Goal: Task Accomplishment & Management: Manage account settings

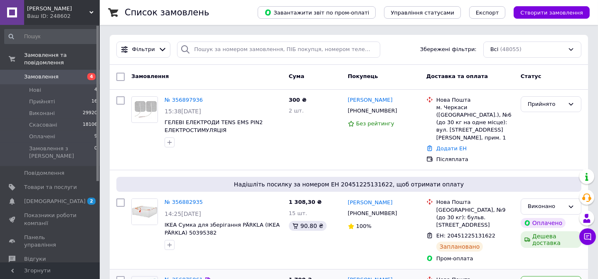
scroll to position [113, 0]
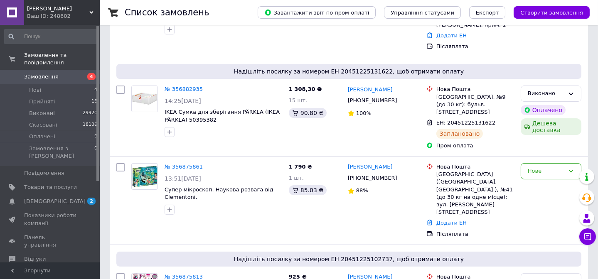
click at [178, 164] on link "№ 356875861" at bounding box center [184, 167] width 38 height 6
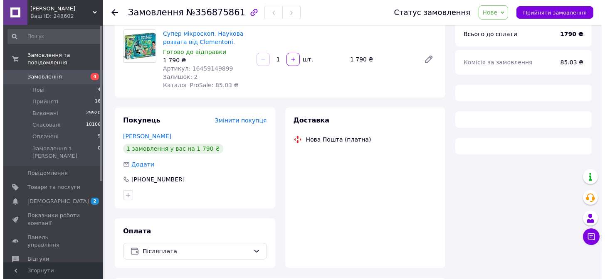
scroll to position [91, 0]
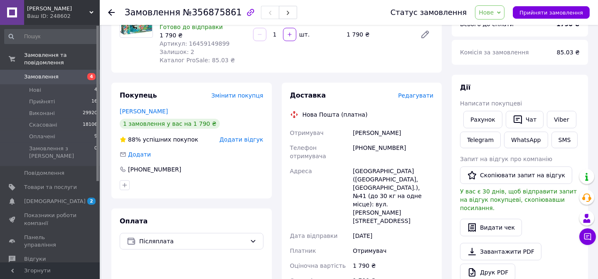
click at [257, 138] on span "Додати відгук" at bounding box center [242, 139] width 44 height 7
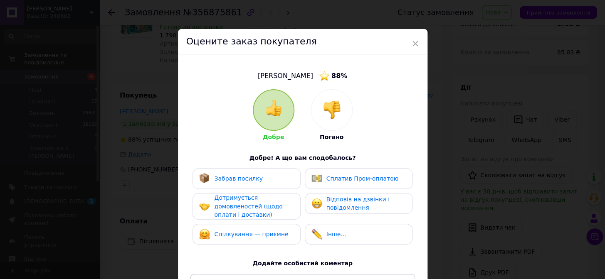
click at [323, 110] on img at bounding box center [332, 110] width 18 height 18
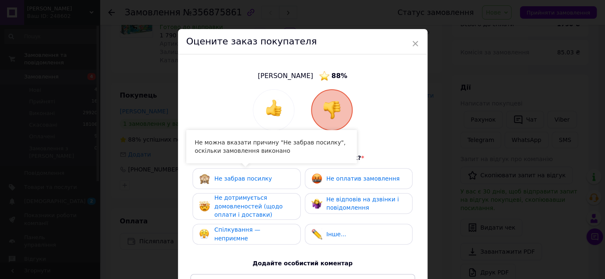
click at [240, 197] on span "Не дотримується домовленостей (щодо оплати і доставки)" at bounding box center [248, 207] width 68 height 24
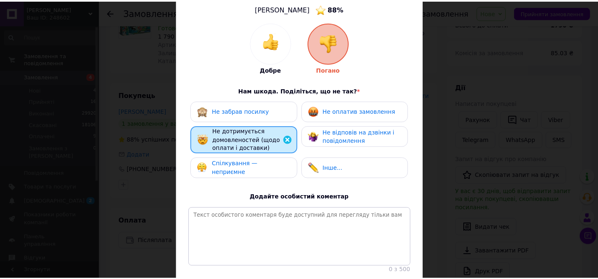
scroll to position [134, 0]
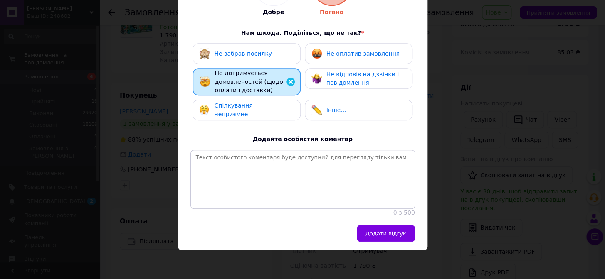
click at [401, 235] on span "Додати відгук" at bounding box center [386, 234] width 41 height 6
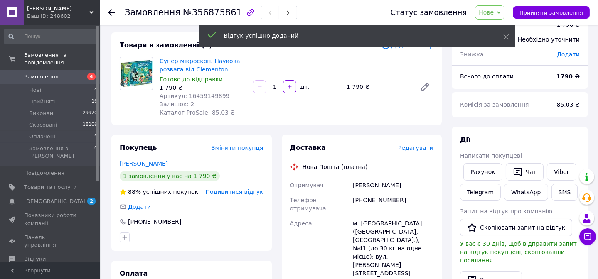
scroll to position [0, 0]
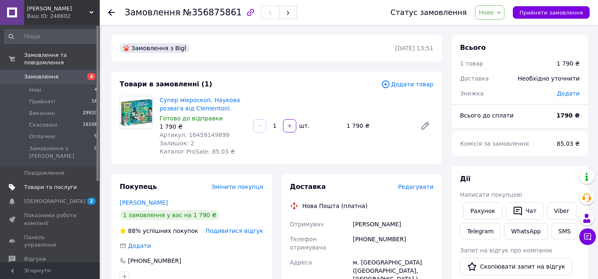
click at [41, 184] on span "Товари та послуги" at bounding box center [50, 187] width 53 height 7
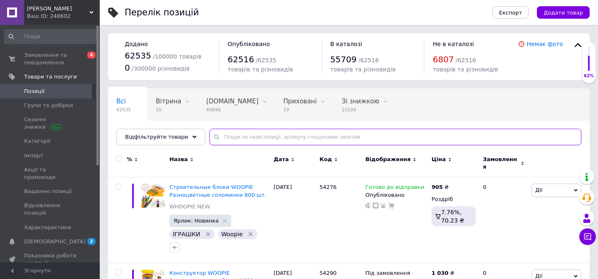
click at [229, 131] on input "text" at bounding box center [396, 137] width 372 height 17
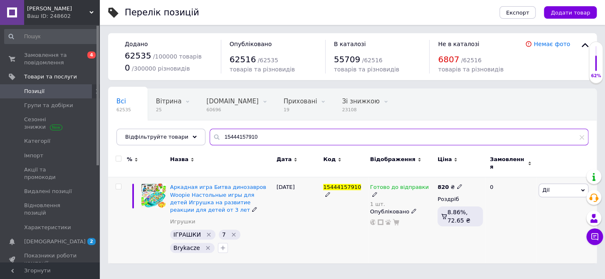
type input "15444157910"
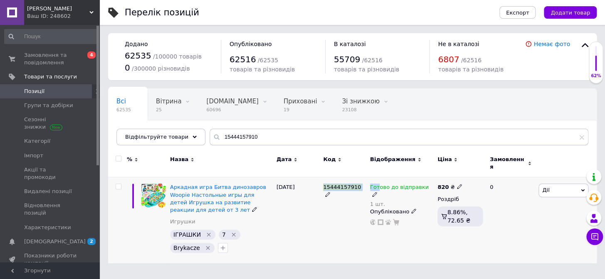
drag, startPoint x: 322, startPoint y: 182, endPoint x: 378, endPoint y: 182, distance: 55.3
click at [378, 182] on div "Аркадная игра Битва динозавров Woopie Настольные игры для детей Игрушка на разв…" at bounding box center [352, 221] width 489 height 86
click at [330, 192] on icon at bounding box center [327, 194] width 5 height 5
drag, startPoint x: 357, startPoint y: 180, endPoint x: 321, endPoint y: 180, distance: 36.2
click at [321, 181] on input "15444157910" at bounding box center [342, 187] width 42 height 12
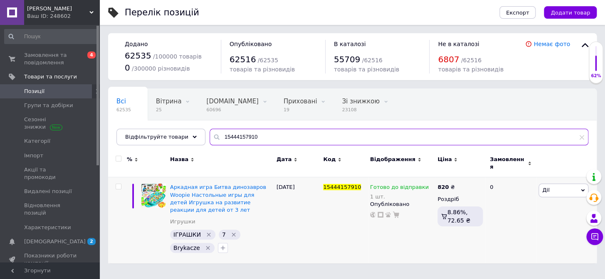
drag, startPoint x: 262, startPoint y: 135, endPoint x: 201, endPoint y: 135, distance: 60.7
click at [210, 135] on input "15444157910" at bounding box center [399, 137] width 379 height 17
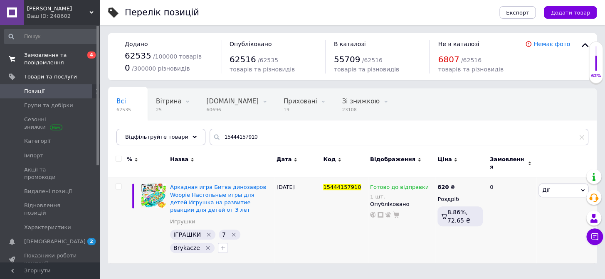
click at [41, 55] on span "Замовлення та повідомлення" at bounding box center [50, 59] width 53 height 15
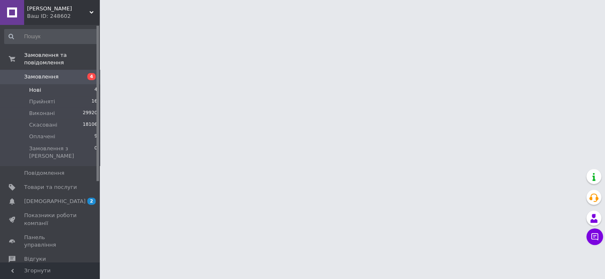
click at [36, 87] on span "Нові" at bounding box center [35, 90] width 12 height 7
click at [35, 87] on span "Нові" at bounding box center [35, 90] width 12 height 7
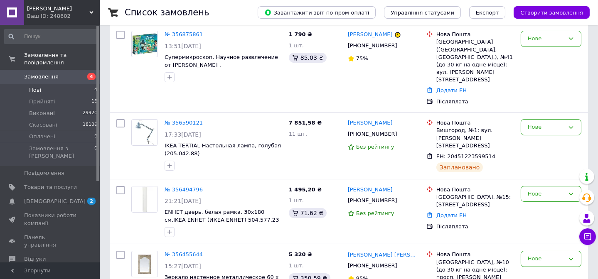
scroll to position [126, 0]
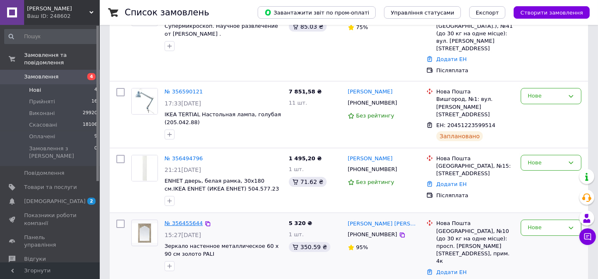
click at [189, 220] on link "№ 356455644" at bounding box center [184, 223] width 38 height 6
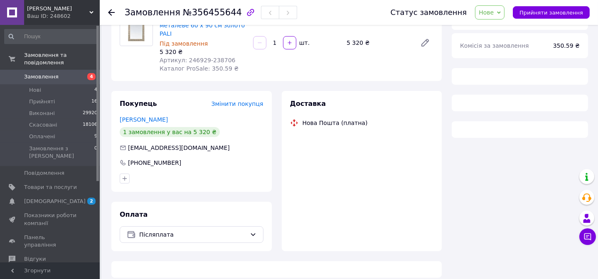
scroll to position [126, 0]
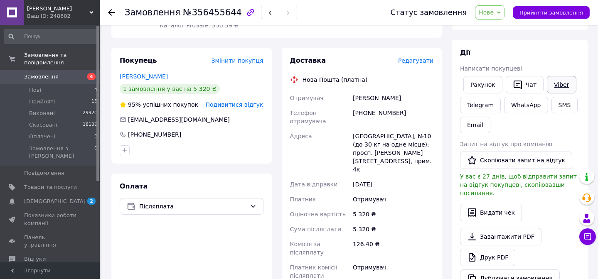
click at [561, 84] on link "Viber" at bounding box center [561, 84] width 29 height 17
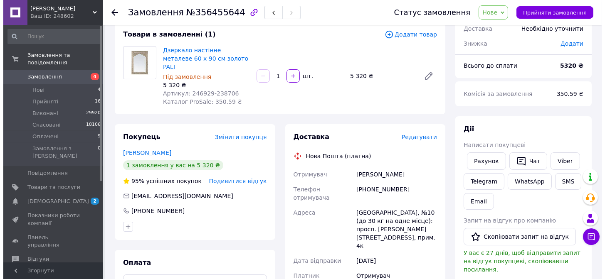
scroll to position [0, 0]
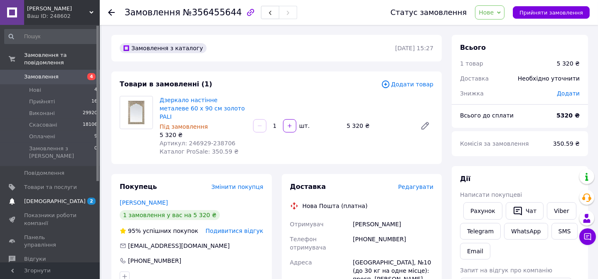
click at [45, 198] on span "[DEMOGRAPHIC_DATA]" at bounding box center [55, 201] width 62 height 7
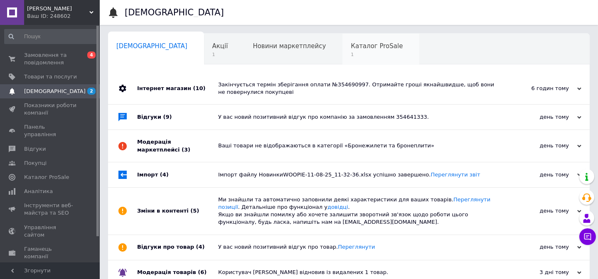
click at [343, 50] on div "Каталог ProSale 1" at bounding box center [381, 50] width 77 height 32
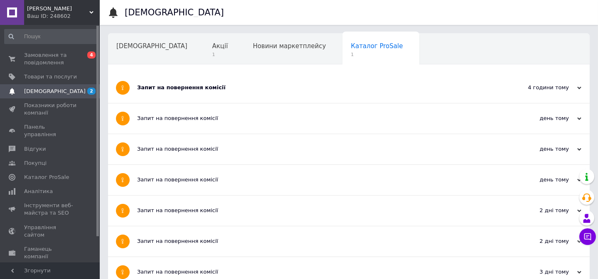
click at [203, 91] on div "Запит на повернення комісії" at bounding box center [317, 87] width 361 height 7
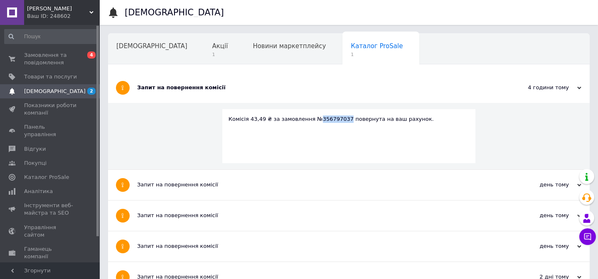
drag, startPoint x: 310, startPoint y: 118, endPoint x: 337, endPoint y: 118, distance: 27.0
click at [337, 118] on div "Комісія 43,49 ₴ за замовлення №356797037 повернута на ваш рахунок." at bounding box center [349, 119] width 241 height 7
copy div "356797037"
click at [39, 64] on span "Замовлення та повідомлення" at bounding box center [50, 59] width 53 height 15
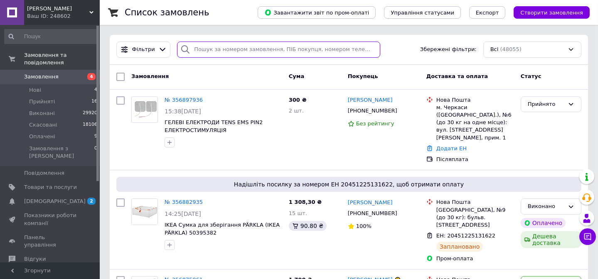
paste input "356797037"
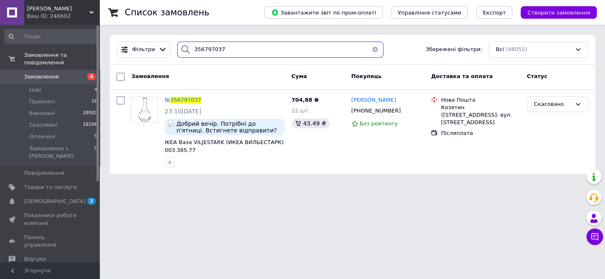
type input "356797037"
click at [372, 51] on button "button" at bounding box center [375, 50] width 17 height 16
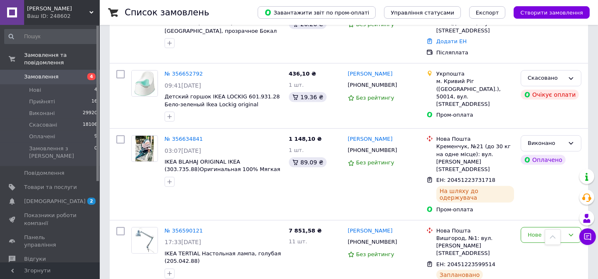
scroll to position [1134, 0]
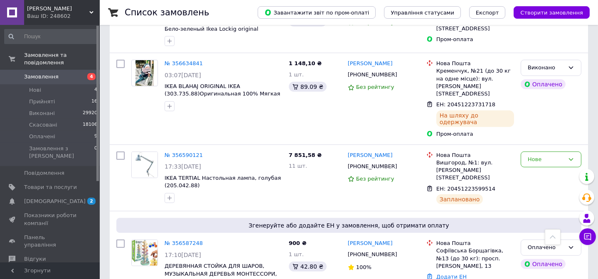
click at [37, 73] on span "Замовлення" at bounding box center [41, 76] width 35 height 7
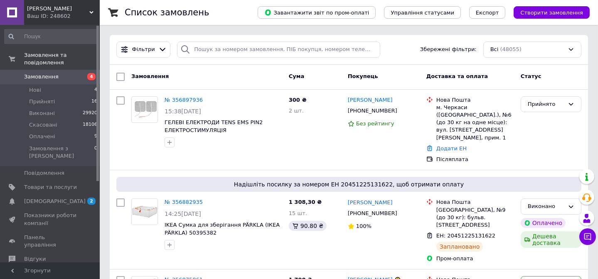
click at [51, 73] on span "Замовлення" at bounding box center [41, 76] width 35 height 7
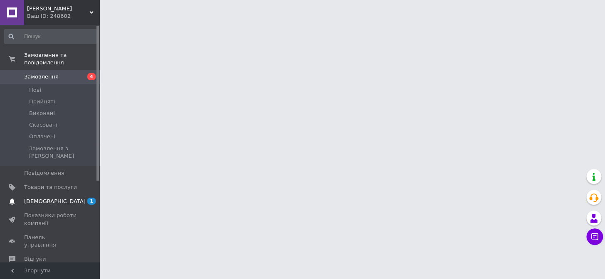
click at [51, 198] on span "[DEMOGRAPHIC_DATA]" at bounding box center [55, 201] width 62 height 7
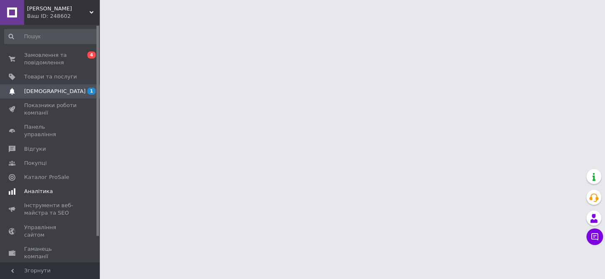
click at [50, 188] on span "Аналітика" at bounding box center [50, 191] width 53 height 7
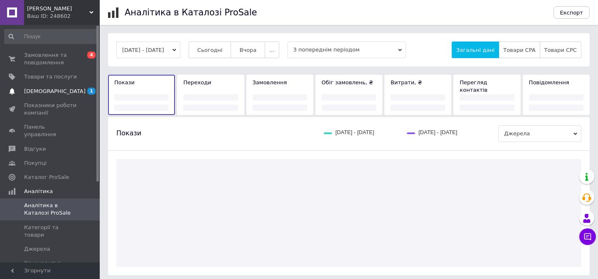
click at [45, 92] on span "[DEMOGRAPHIC_DATA]" at bounding box center [55, 91] width 62 height 7
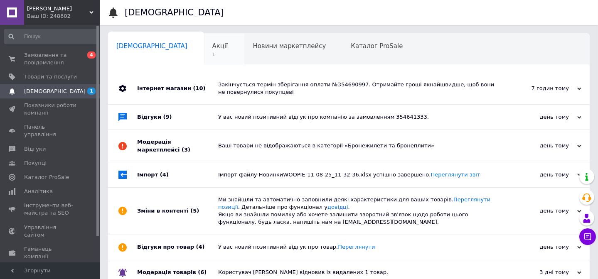
click at [204, 51] on div "Акції 1" at bounding box center [224, 50] width 41 height 32
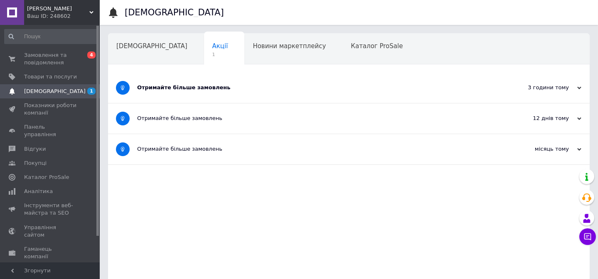
click at [190, 90] on div "Отримайте більше замовлень" at bounding box center [317, 87] width 361 height 7
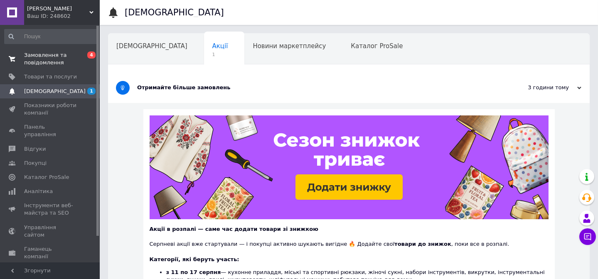
click at [47, 66] on span "Замовлення та повідомлення" at bounding box center [50, 59] width 53 height 15
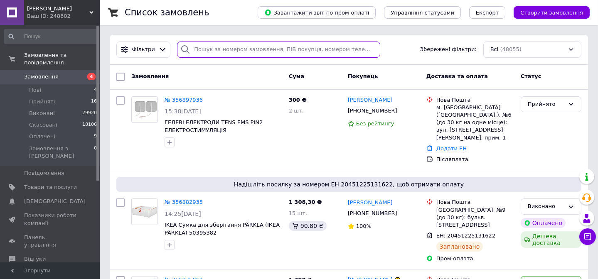
click at [194, 49] on input "search" at bounding box center [278, 50] width 203 height 16
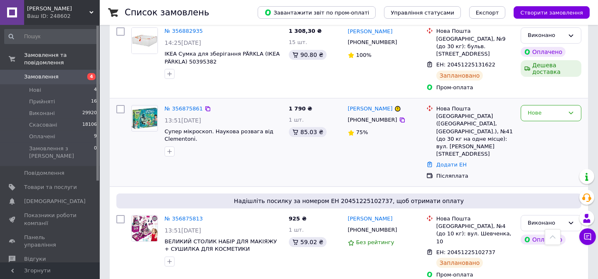
scroll to position [151, 0]
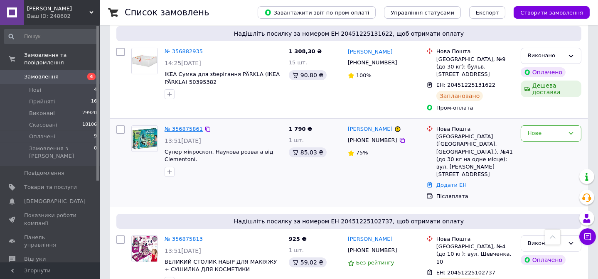
click at [186, 126] on link "№ 356875861" at bounding box center [184, 129] width 38 height 6
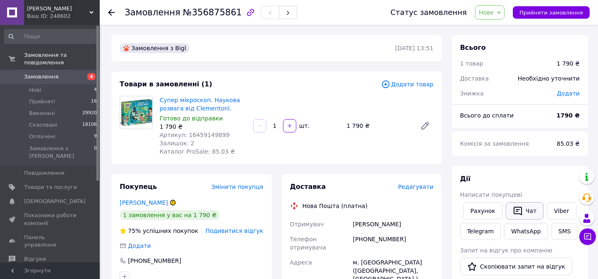
click at [527, 213] on button "Чат" at bounding box center [525, 211] width 38 height 17
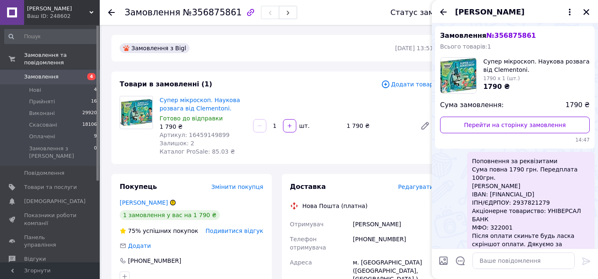
scroll to position [18, 0]
click at [479, 262] on textarea at bounding box center [524, 261] width 102 height 17
click at [516, 262] on textarea at bounding box center [524, 261] width 102 height 17
click at [588, 12] on icon "Закрити" at bounding box center [586, 11] width 7 height 7
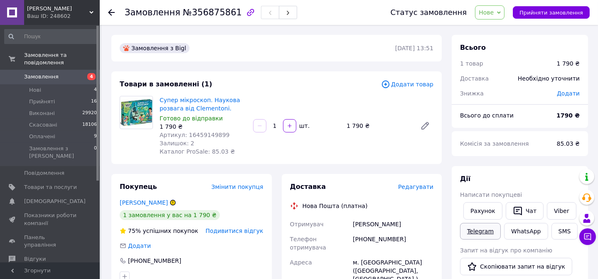
click at [481, 234] on link "Telegram" at bounding box center [480, 231] width 41 height 17
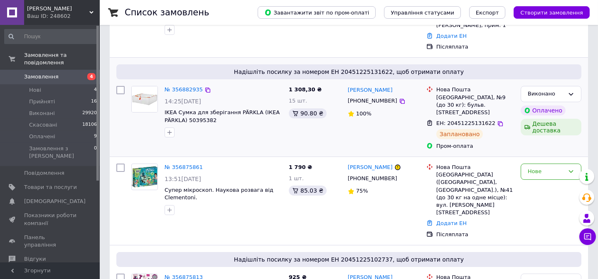
scroll to position [113, 0]
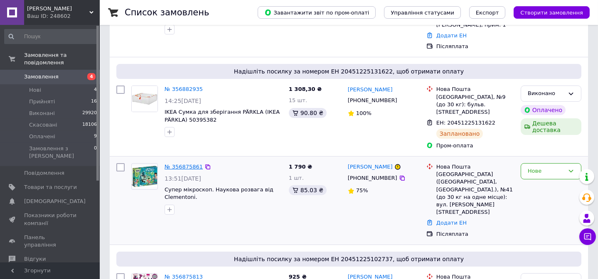
click at [183, 164] on link "№ 356875861" at bounding box center [184, 167] width 38 height 6
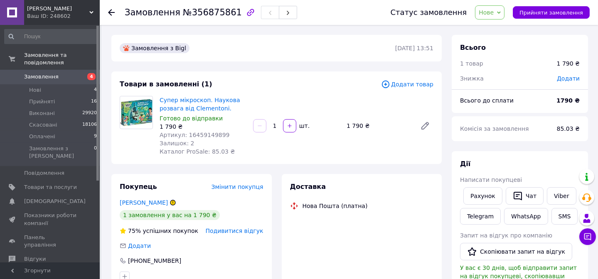
scroll to position [113, 0]
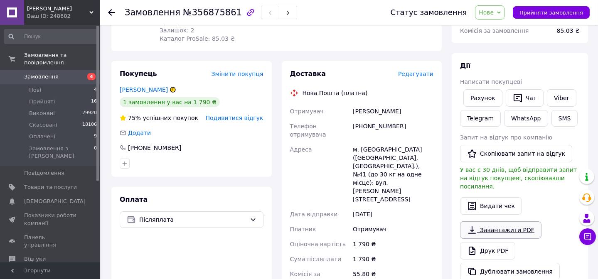
click at [487, 226] on link "Завантажити PDF" at bounding box center [501, 230] width 82 height 17
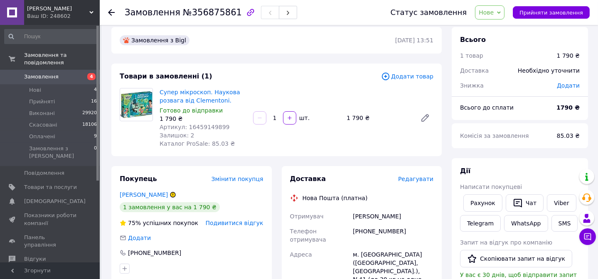
scroll to position [0, 0]
